Goal: Navigation & Orientation: Find specific page/section

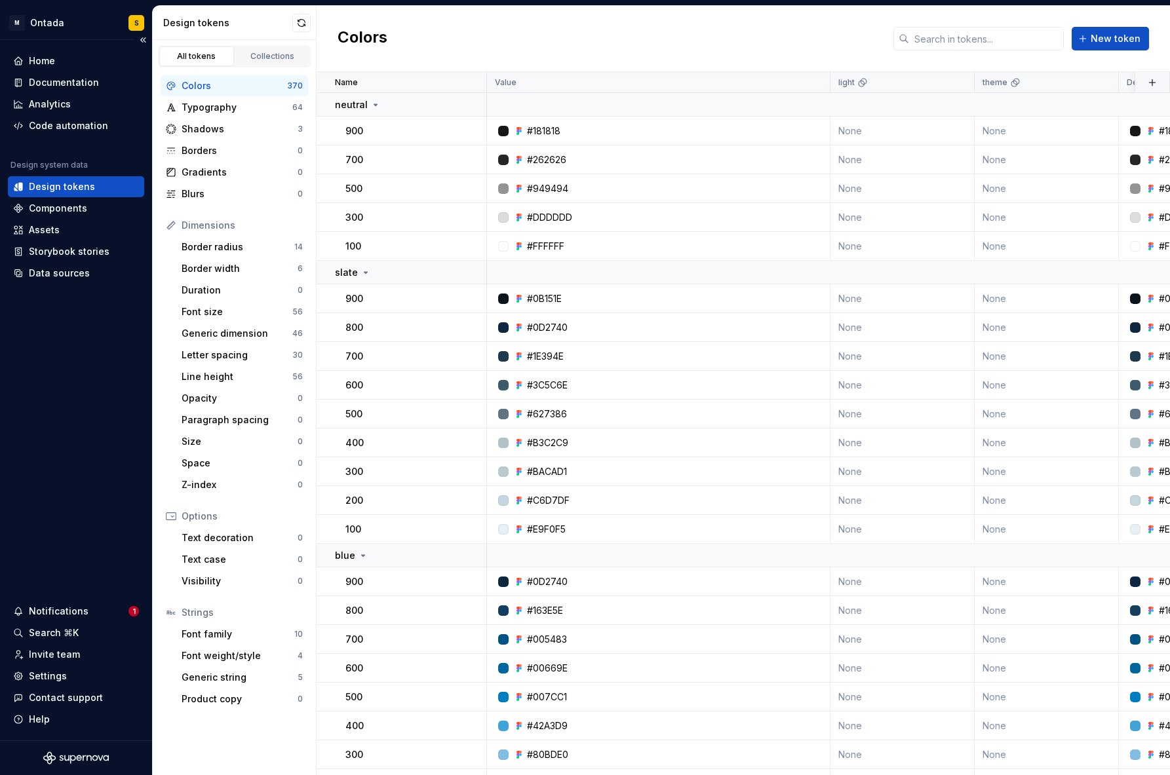
click at [58, 452] on div "Home Documentation Analytics Code automation Design system data Design tokens C…" at bounding box center [76, 390] width 152 height 700
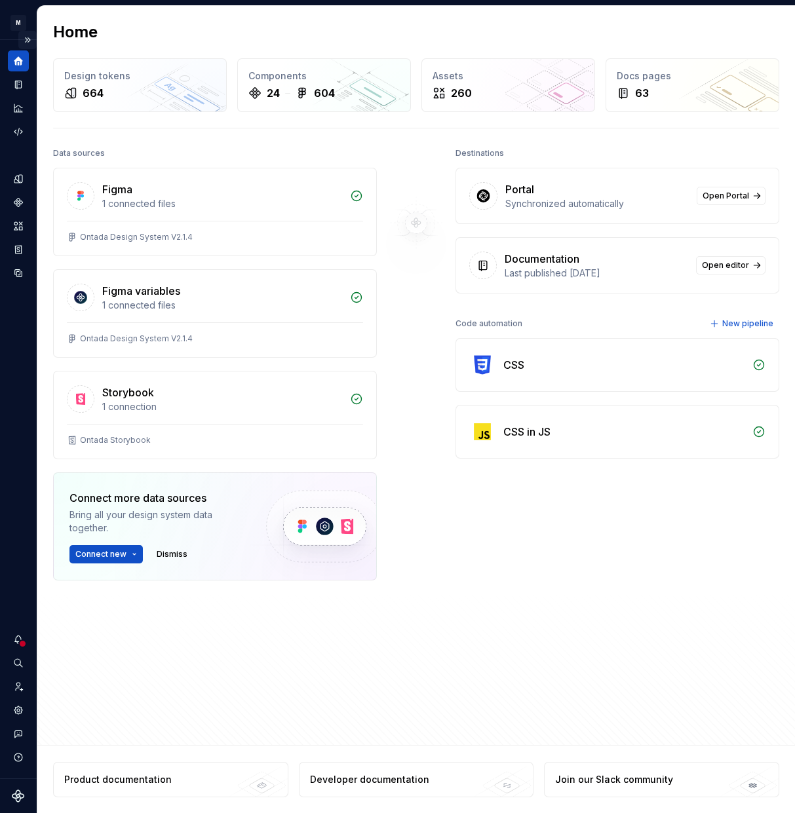
click at [29, 41] on button "Expand sidebar" at bounding box center [27, 40] width 18 height 18
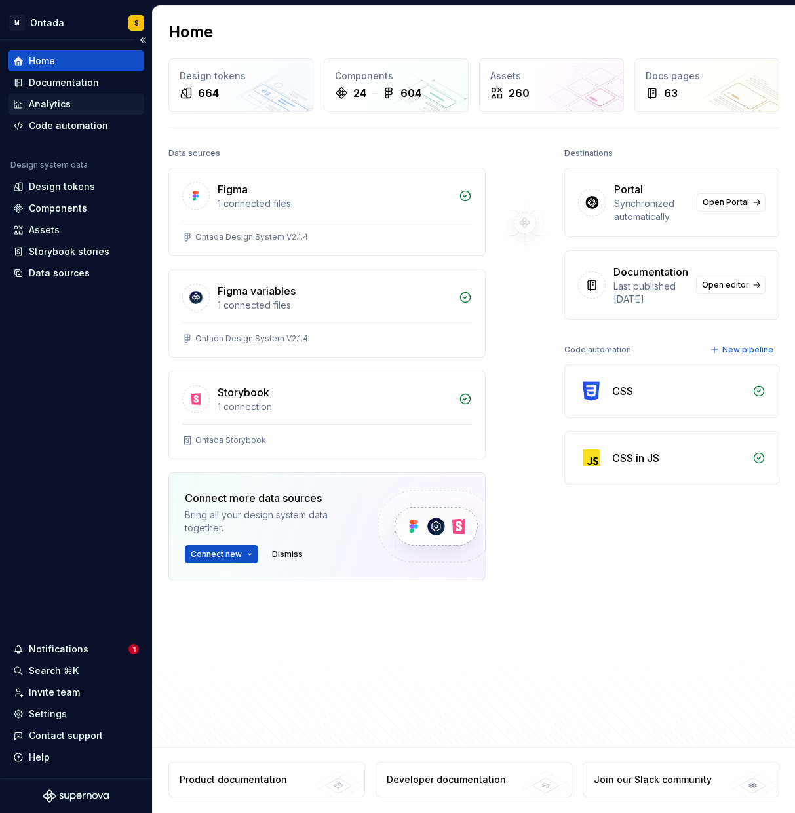
click at [69, 103] on div "Analytics" at bounding box center [50, 104] width 42 height 13
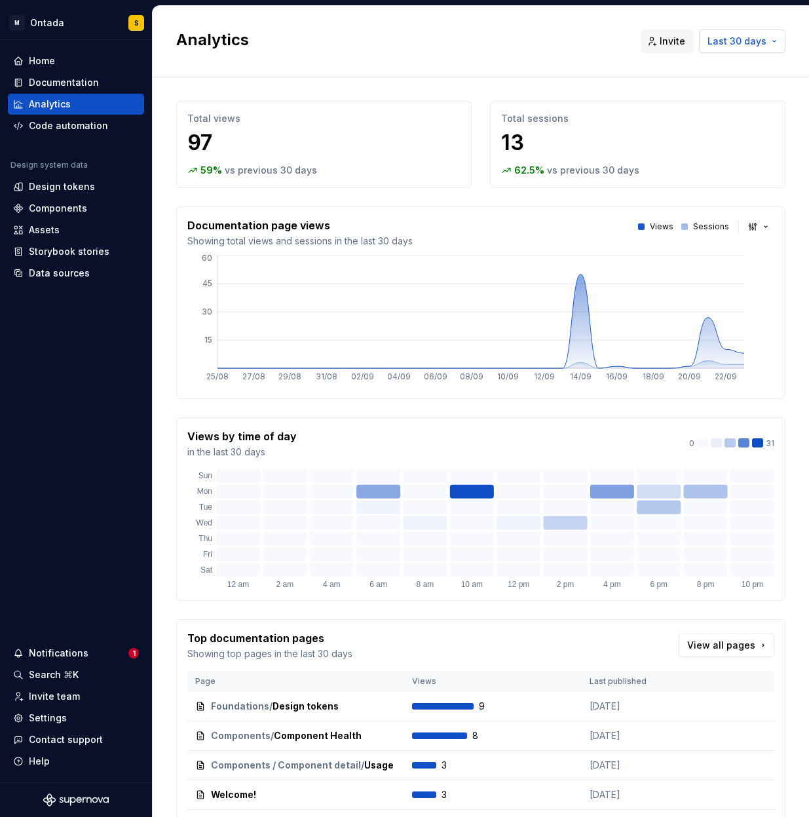
click at [780, 41] on button "Last 30 days" at bounding box center [742, 41] width 86 height 24
click at [780, 41] on html "M Ontada S Home Documentation Analytics Code automation Design system data Desi…" at bounding box center [404, 408] width 809 height 817
click at [67, 125] on div "Code automation" at bounding box center [68, 125] width 79 height 13
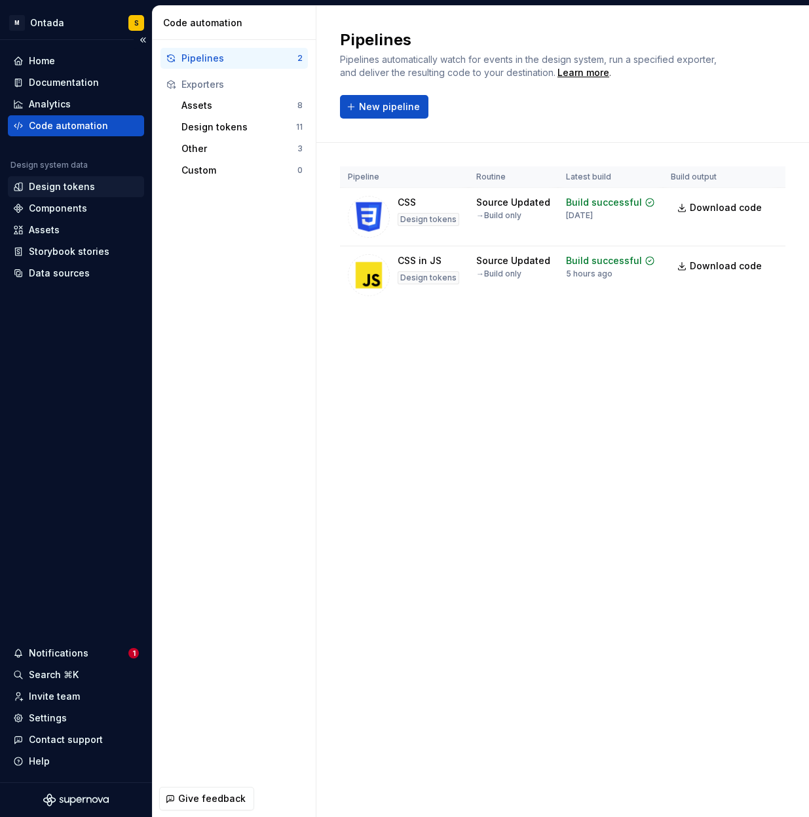
click at [72, 194] on div "Design tokens" at bounding box center [76, 186] width 136 height 21
